Goal: Information Seeking & Learning: Check status

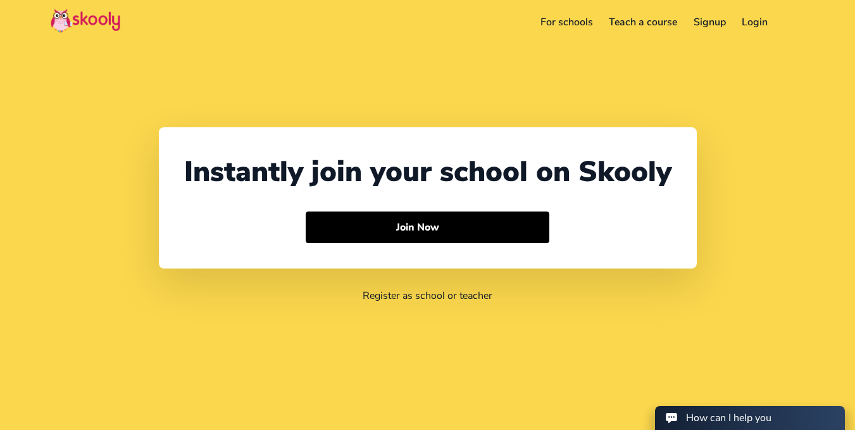
select select "62"
select select "[GEOGRAPHIC_DATA]"
select select "[GEOGRAPHIC_DATA]/[GEOGRAPHIC_DATA]"
click at [757, 21] on link "Login" at bounding box center [755, 22] width 42 height 20
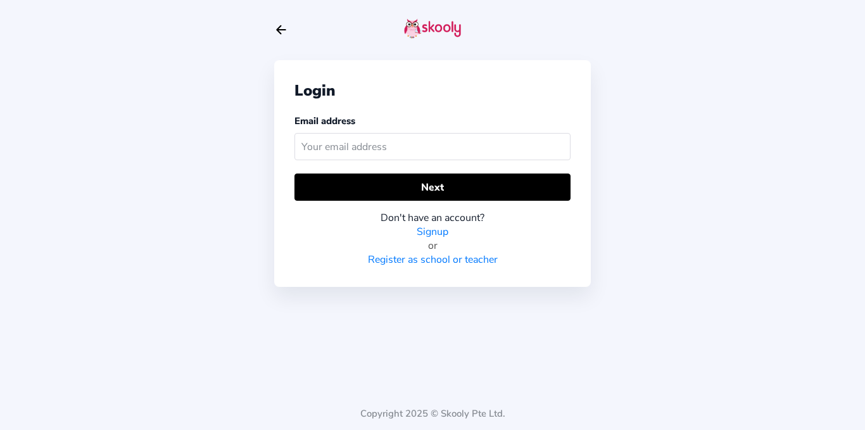
click at [434, 144] on input "text" at bounding box center [432, 146] width 276 height 27
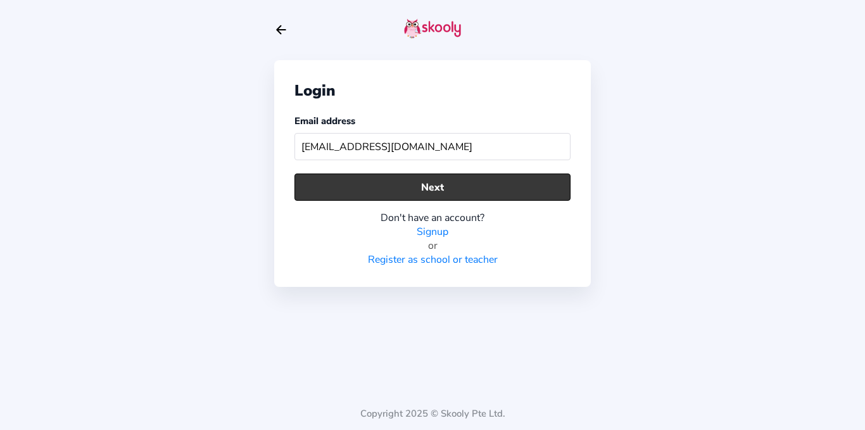
type input "[EMAIL_ADDRESS][DOMAIN_NAME]"
click at [438, 178] on button "Next" at bounding box center [432, 186] width 276 height 27
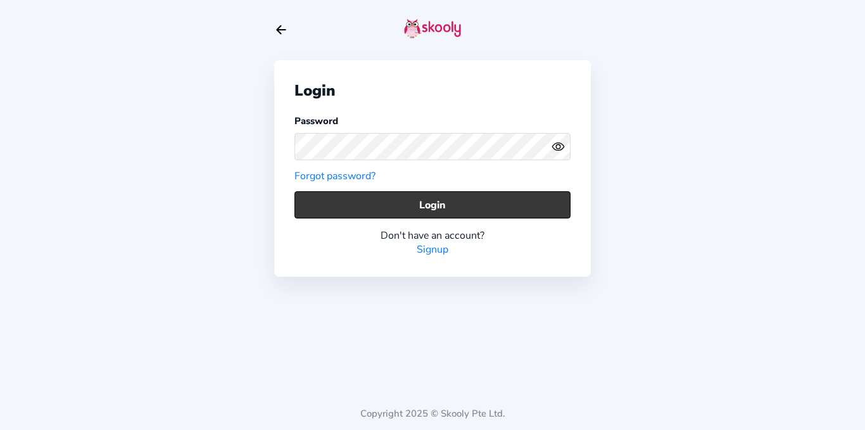
click at [446, 199] on button "Login" at bounding box center [432, 204] width 276 height 27
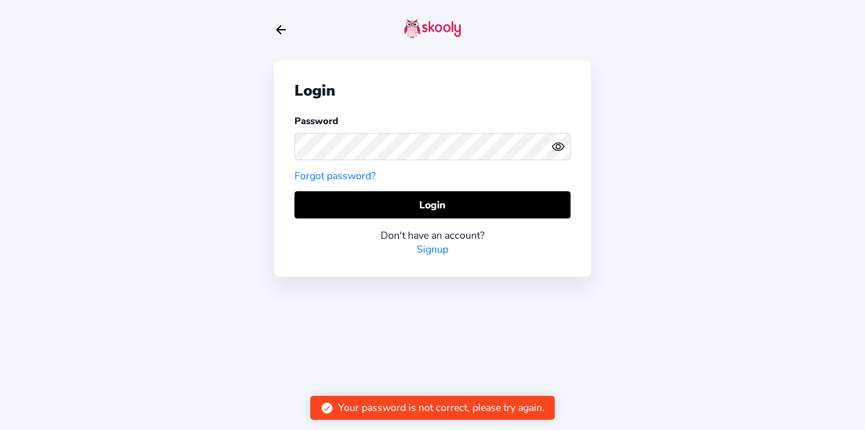
click at [561, 143] on icon "eye outline" at bounding box center [557, 147] width 11 height 8
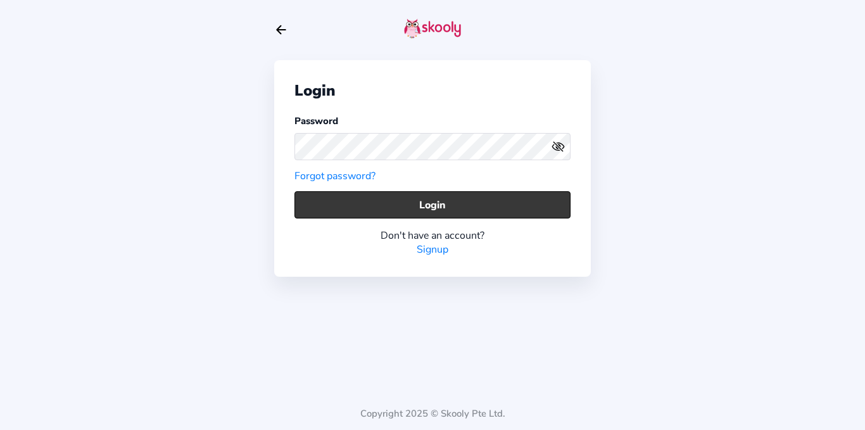
click at [425, 197] on button "Login" at bounding box center [432, 204] width 276 height 27
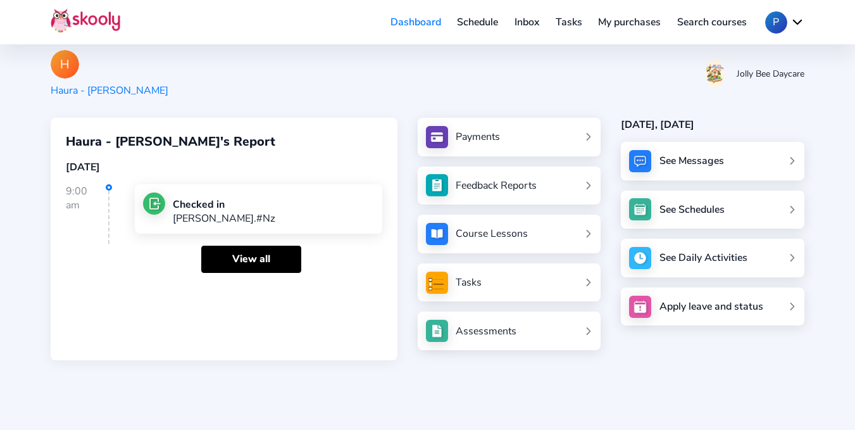
scroll to position [63, 0]
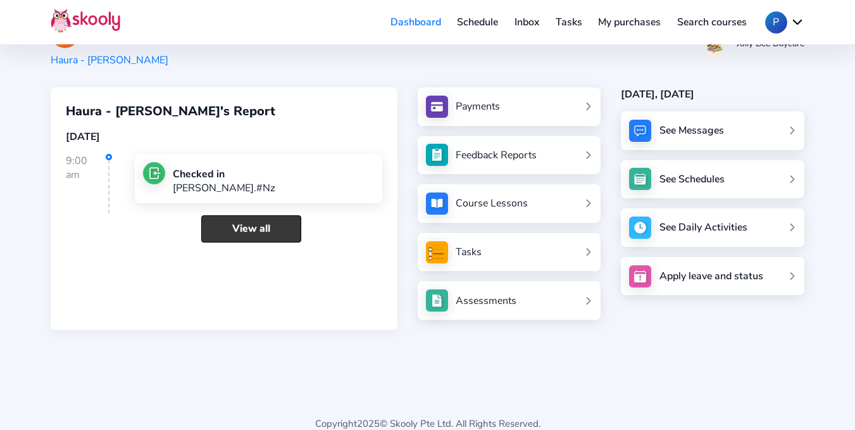
click at [260, 235] on link "View all" at bounding box center [251, 228] width 100 height 27
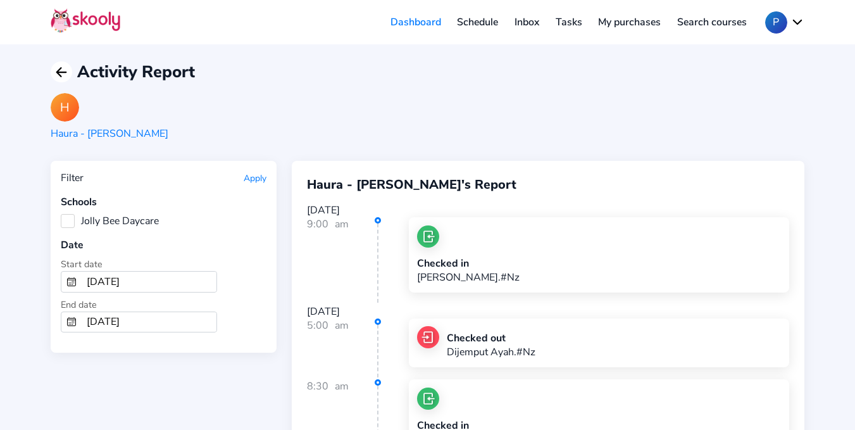
click at [61, 72] on icon "arrow back outline" at bounding box center [60, 72] width 9 height 9
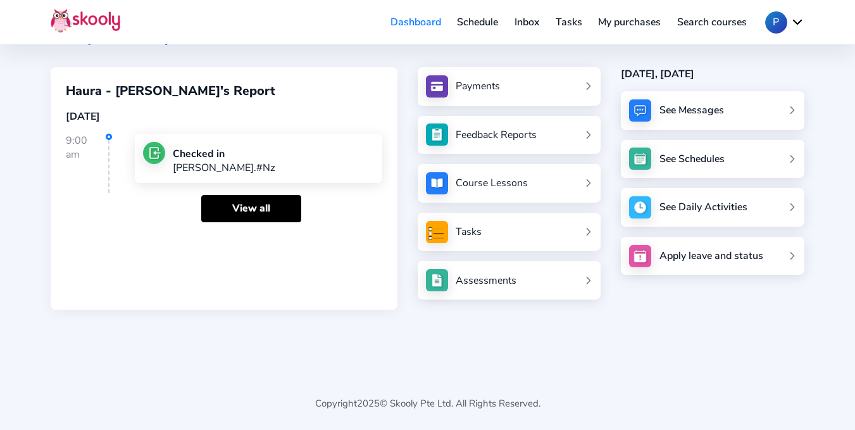
click at [501, 87] on link "Payments" at bounding box center [509, 86] width 167 height 22
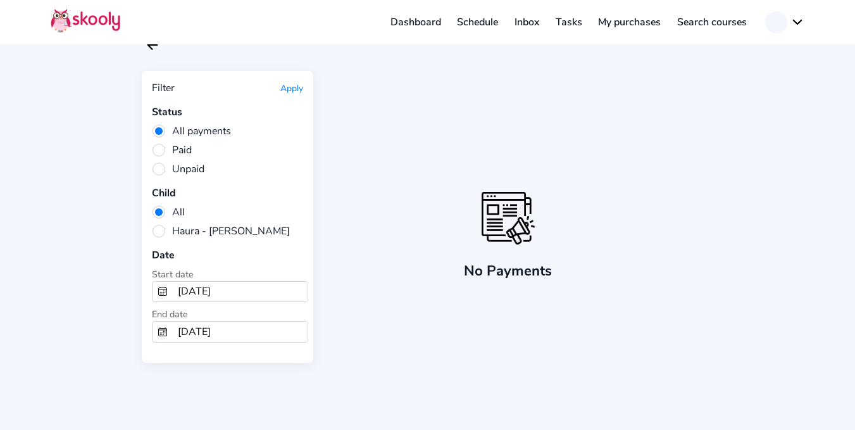
scroll to position [37, 0]
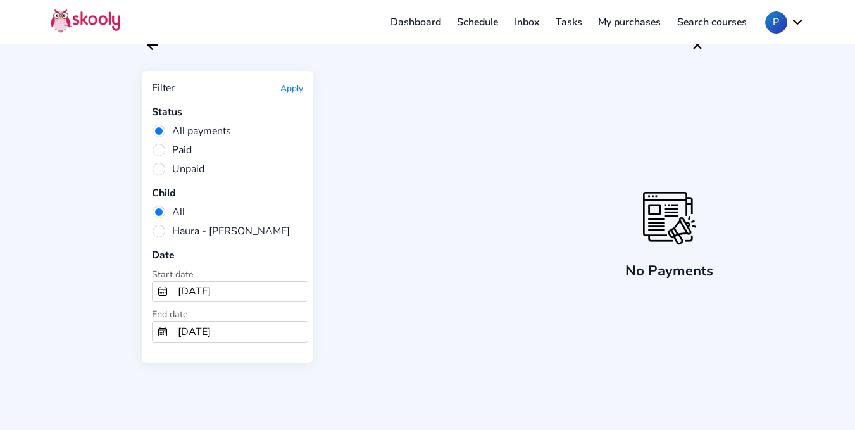
click at [294, 88] on button "Apply" at bounding box center [291, 88] width 23 height 12
click at [151, 47] on icon "arrow back outline" at bounding box center [151, 45] width 9 height 9
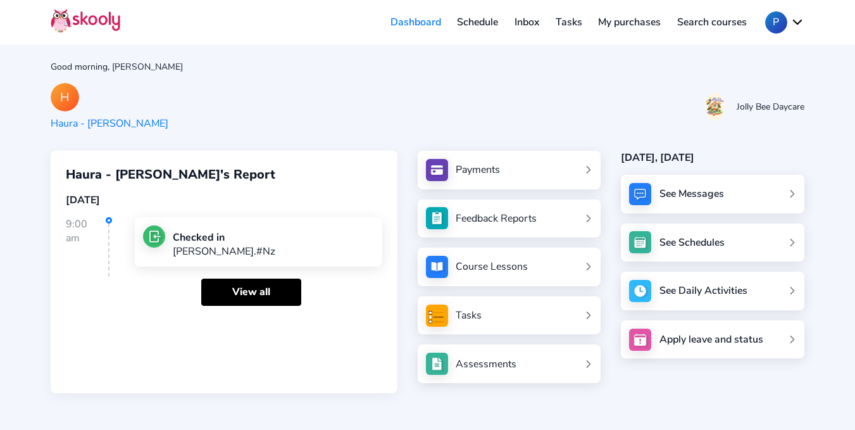
click at [513, 270] on div "Course Lessons" at bounding box center [492, 267] width 72 height 14
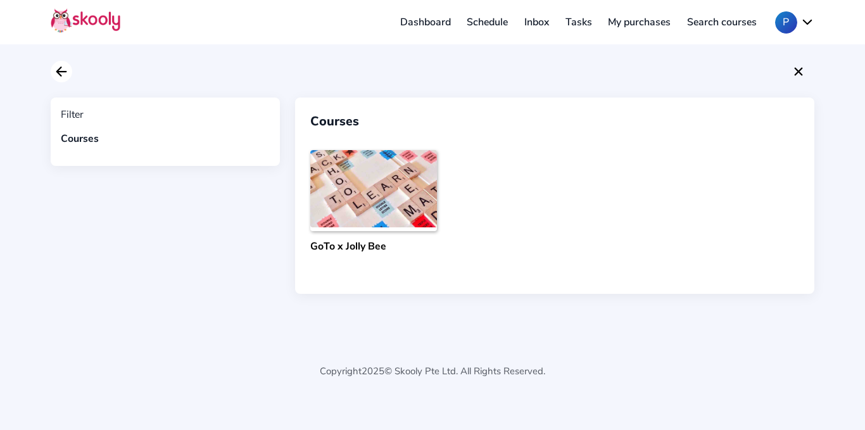
click at [63, 75] on icon "Arrow Back" at bounding box center [61, 71] width 15 height 15
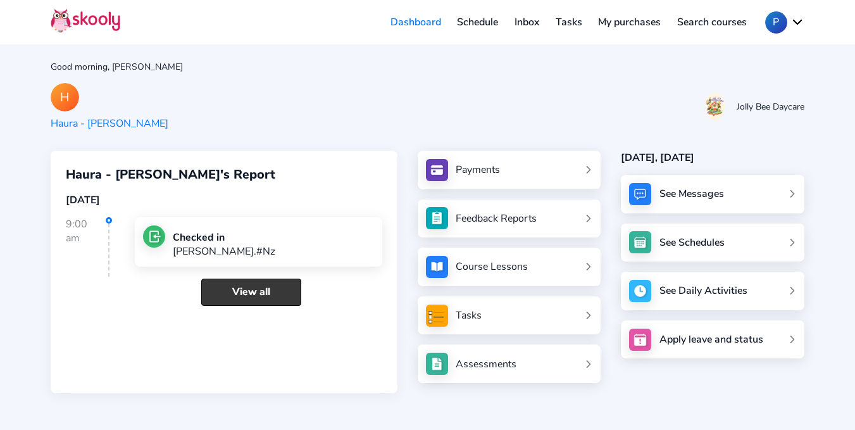
click at [268, 293] on link "View all" at bounding box center [251, 291] width 100 height 27
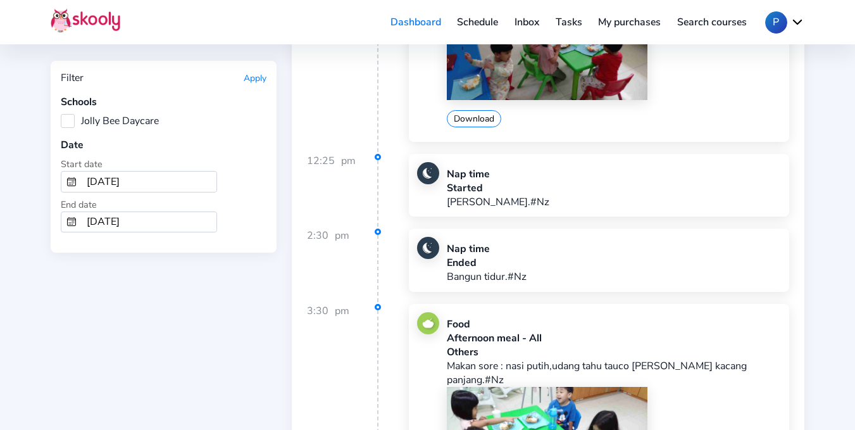
scroll to position [2891, 0]
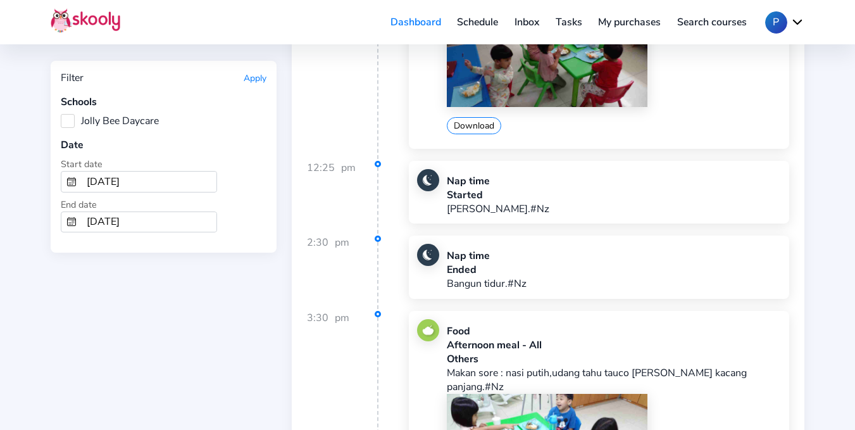
click at [260, 75] on button "Apply" at bounding box center [255, 78] width 23 height 12
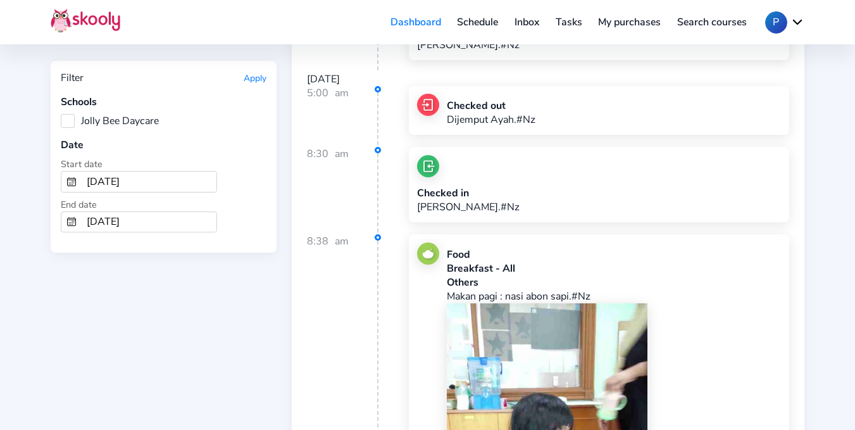
scroll to position [0, 0]
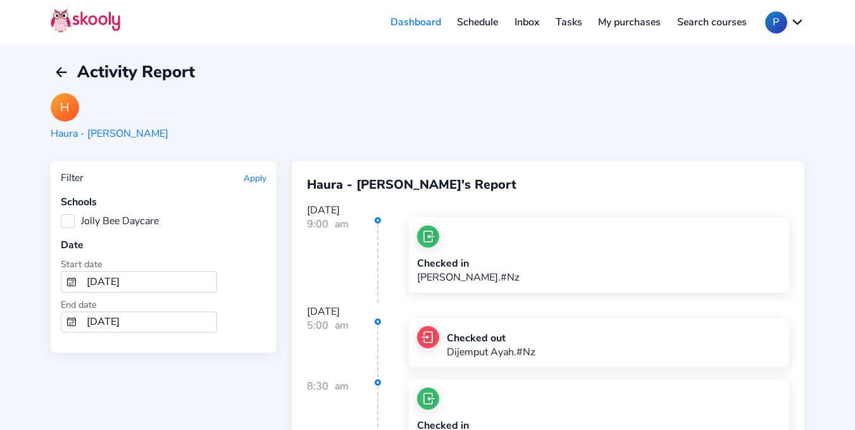
click at [110, 280] on input "[DATE]" at bounding box center [149, 282] width 135 height 20
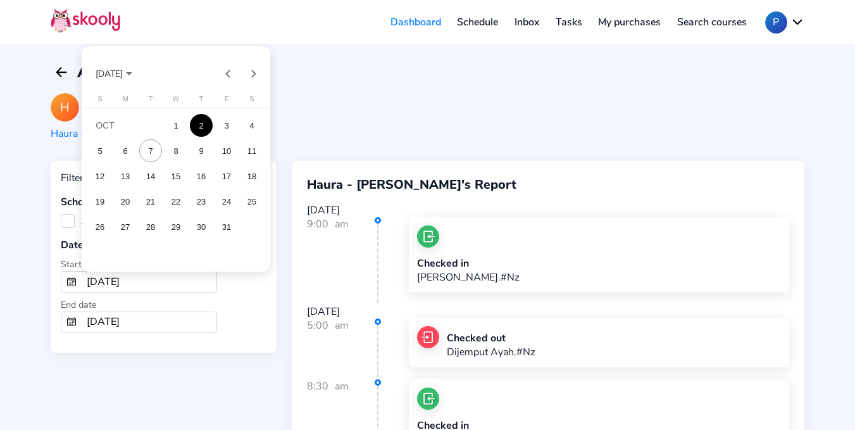
click at [147, 153] on div "7" at bounding box center [150, 150] width 23 height 23
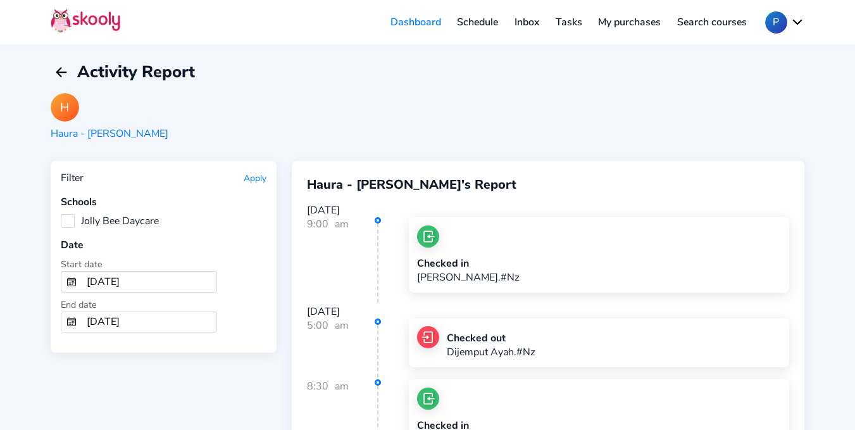
type input "[DATE]"
click at [249, 177] on button "Apply" at bounding box center [255, 178] width 23 height 12
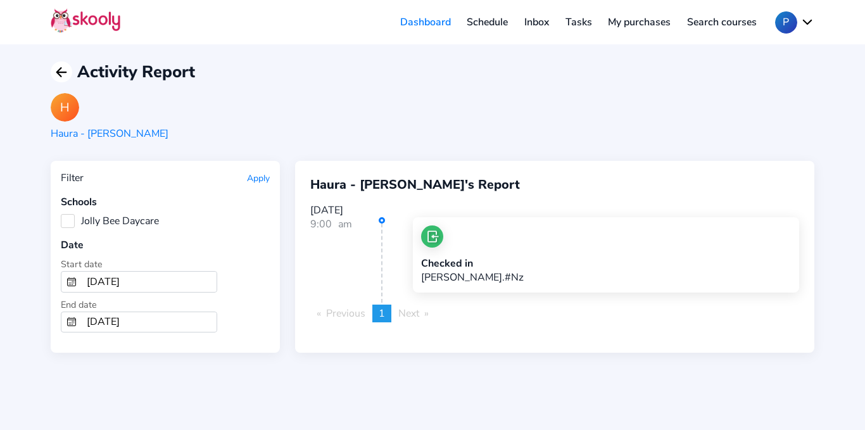
click at [62, 71] on icon "Arrow Back" at bounding box center [61, 72] width 15 height 15
